Goal: Navigation & Orientation: Find specific page/section

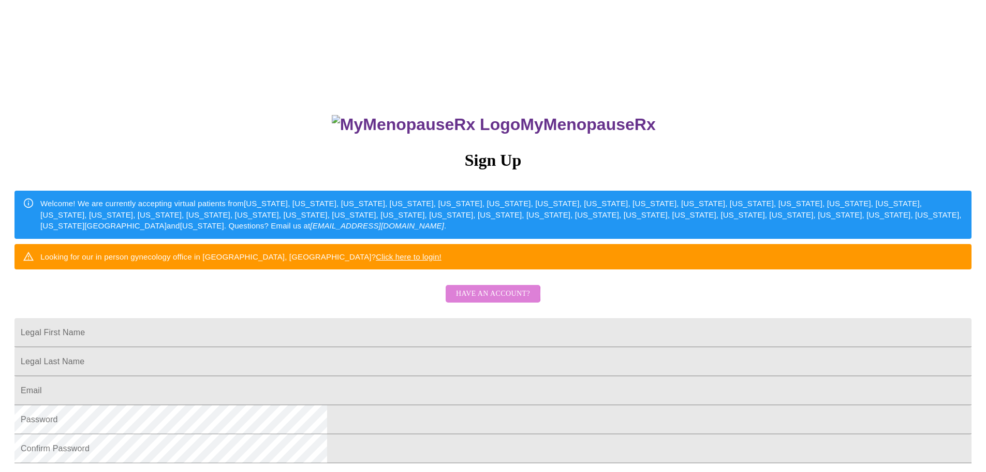
click at [491, 300] on span "Have an account?" at bounding box center [493, 293] width 74 height 13
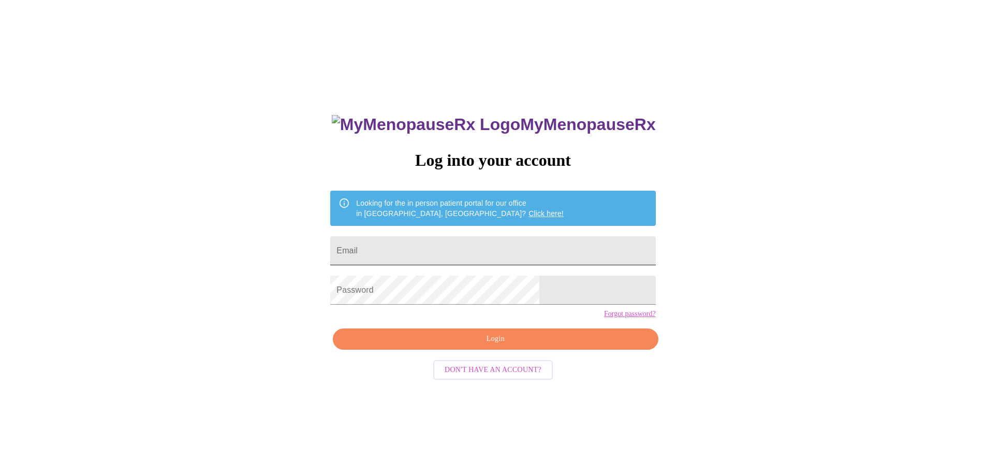
click at [461, 253] on input "Email" at bounding box center [492, 250] width 325 height 29
type input "[EMAIL_ADDRESS][DOMAIN_NAME]"
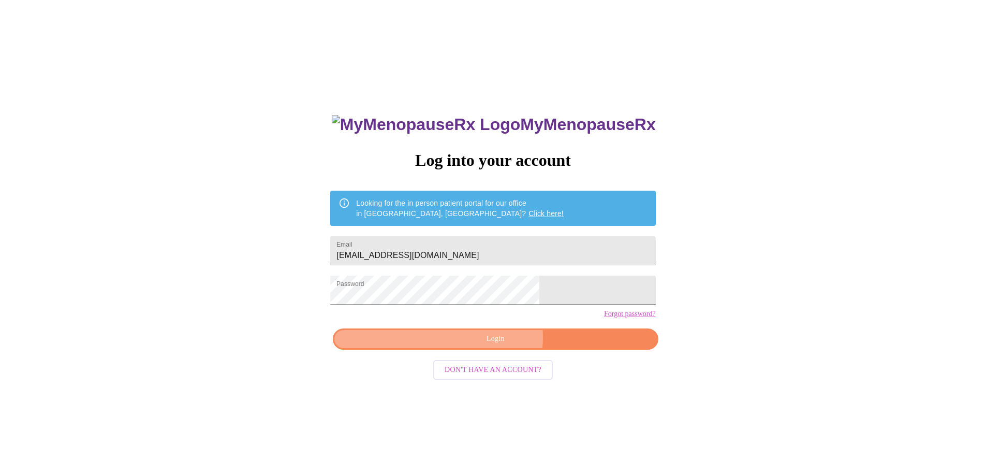
click at [497, 345] on span "Login" at bounding box center [495, 338] width 301 height 13
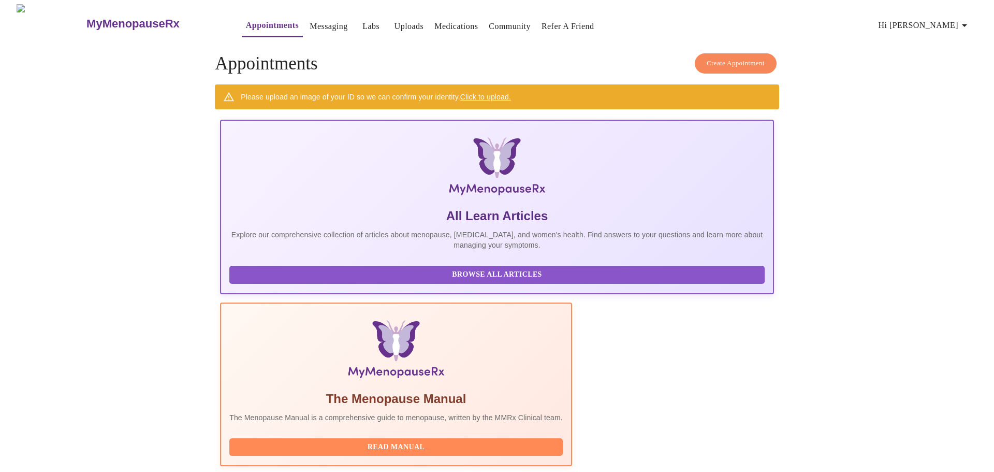
click at [310, 25] on link "Messaging" at bounding box center [329, 26] width 38 height 14
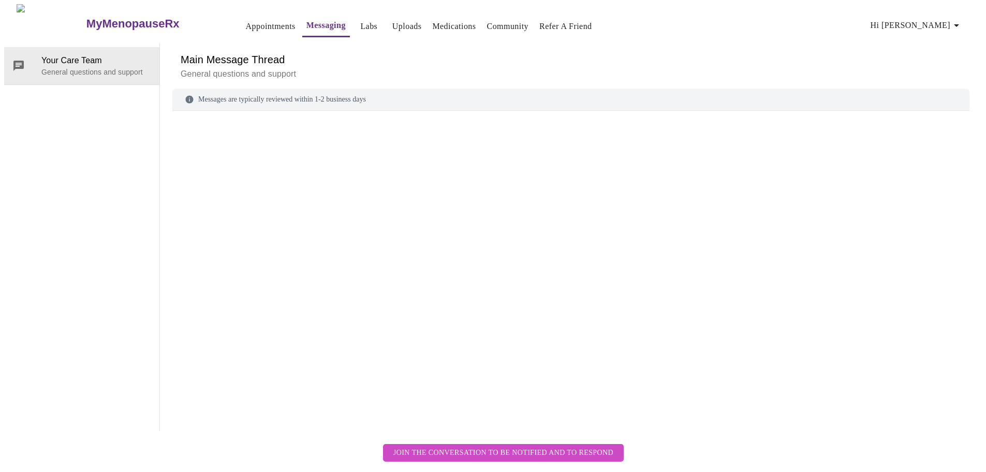
scroll to position [39, 0]
